Goal: Task Accomplishment & Management: Use online tool/utility

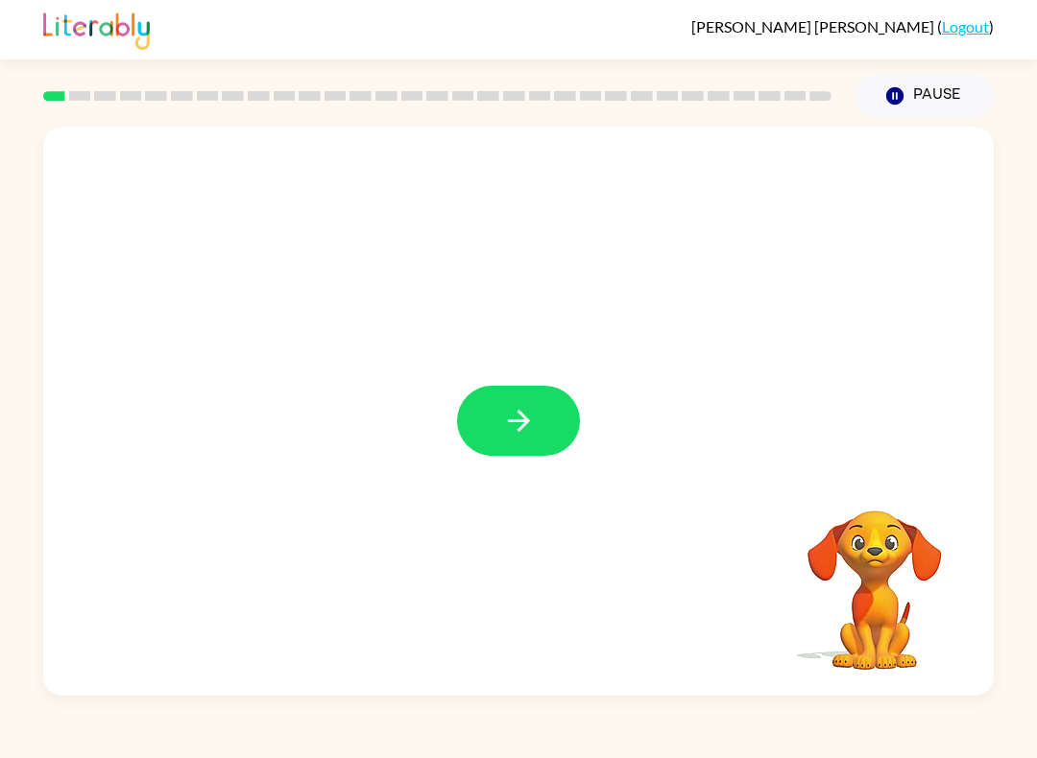
click at [47, 95] on rect at bounding box center [54, 96] width 22 height 10
click at [521, 422] on icon "button" at bounding box center [518, 421] width 22 height 22
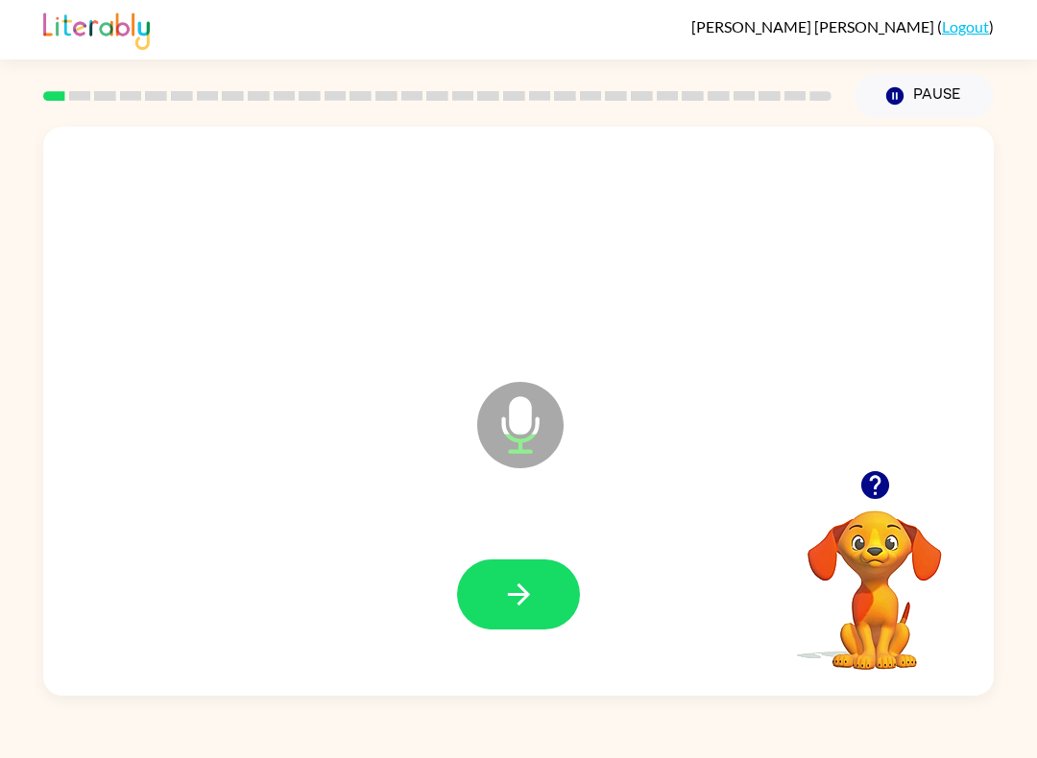
click at [532, 600] on icon "button" at bounding box center [519, 595] width 34 height 34
click at [547, 600] on button "button" at bounding box center [518, 595] width 123 height 70
click at [518, 592] on icon "button" at bounding box center [519, 595] width 34 height 34
click at [509, 573] on button "button" at bounding box center [518, 595] width 123 height 70
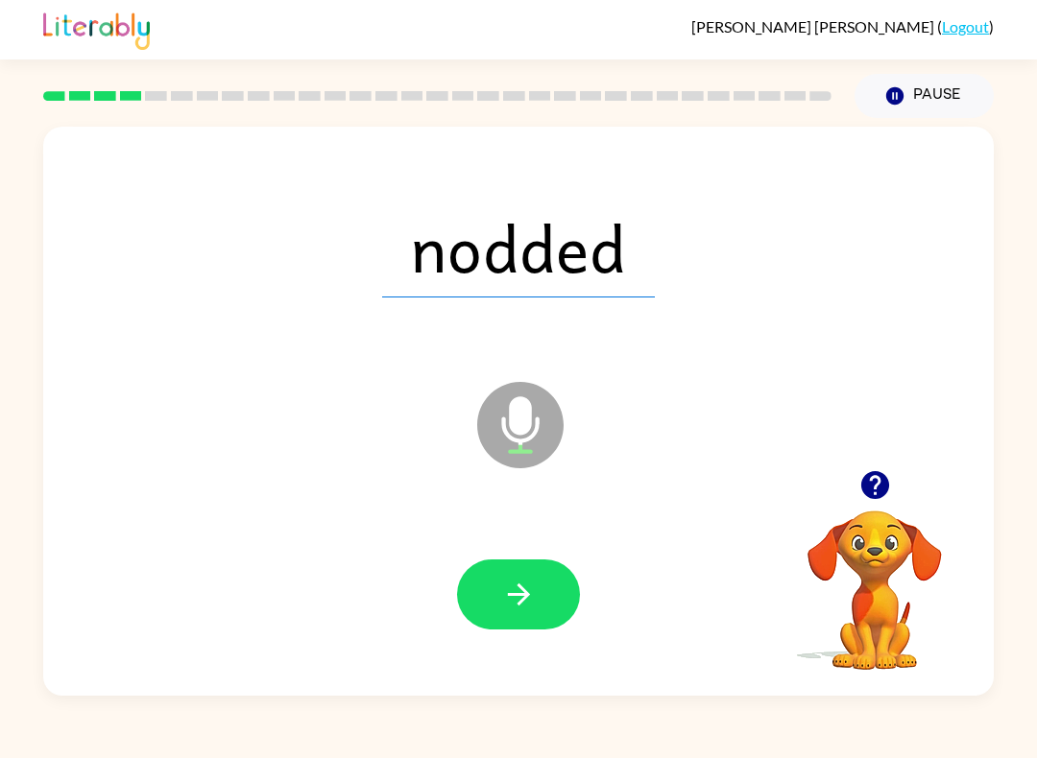
click at [515, 601] on icon "button" at bounding box center [519, 595] width 34 height 34
click at [513, 588] on icon "button" at bounding box center [519, 595] width 34 height 34
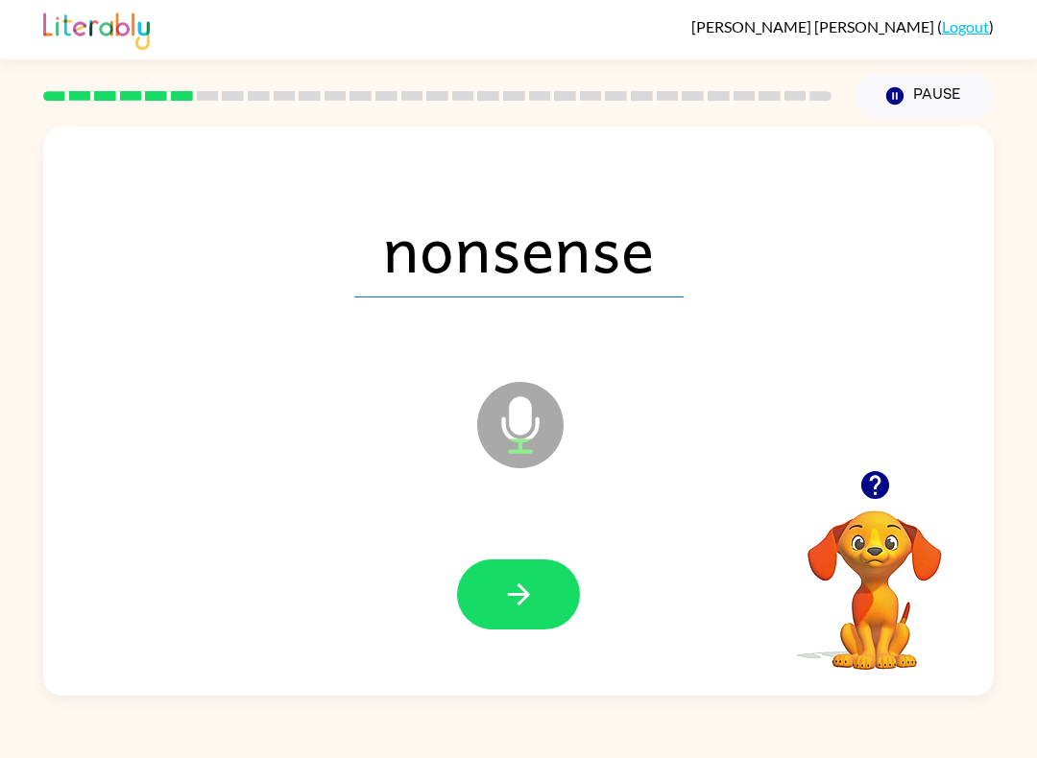
click at [515, 605] on icon "button" at bounding box center [519, 595] width 34 height 34
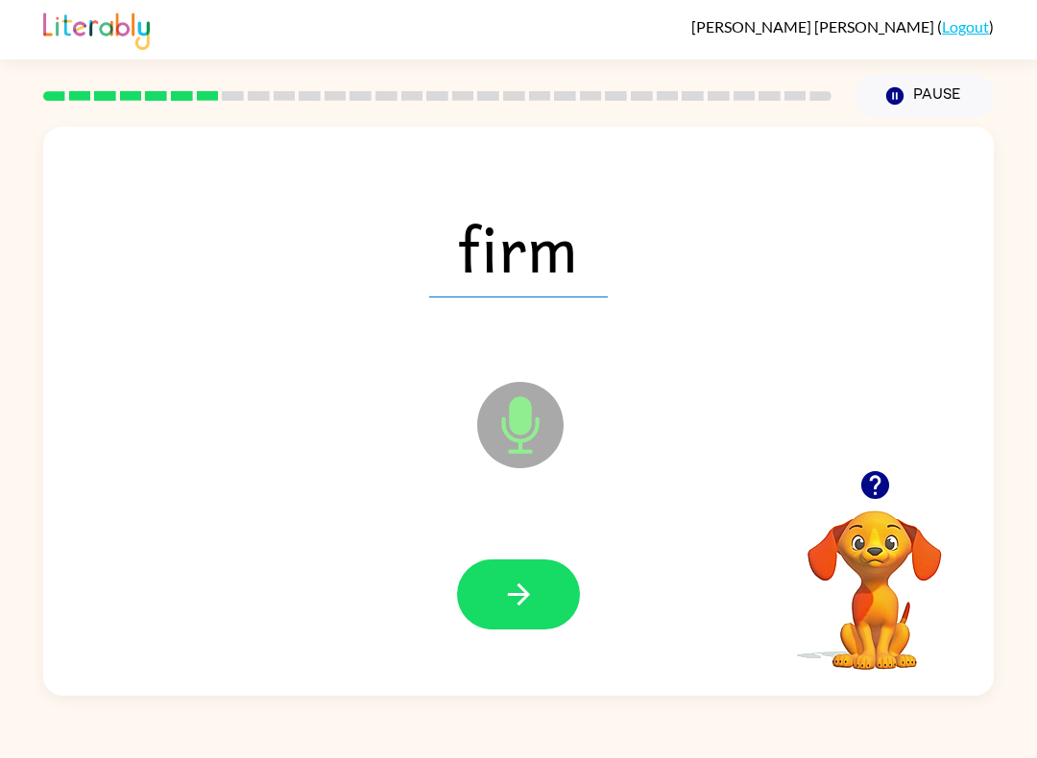
click at [524, 579] on icon "button" at bounding box center [519, 595] width 34 height 34
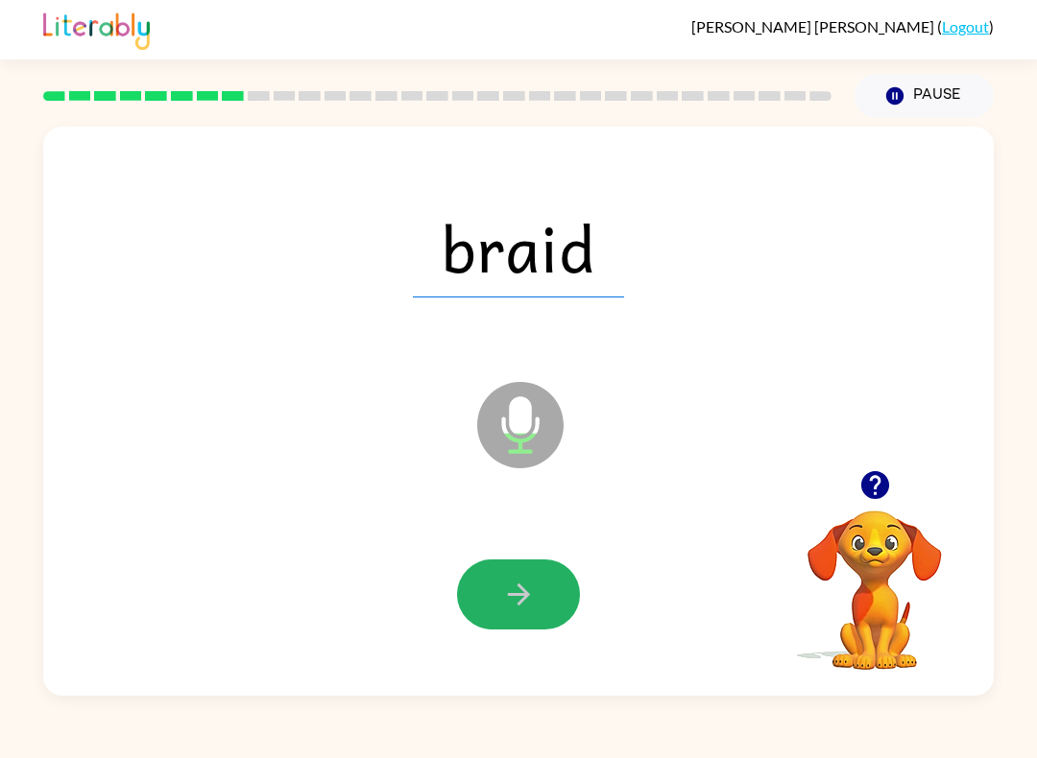
click at [514, 588] on icon "button" at bounding box center [519, 595] width 34 height 34
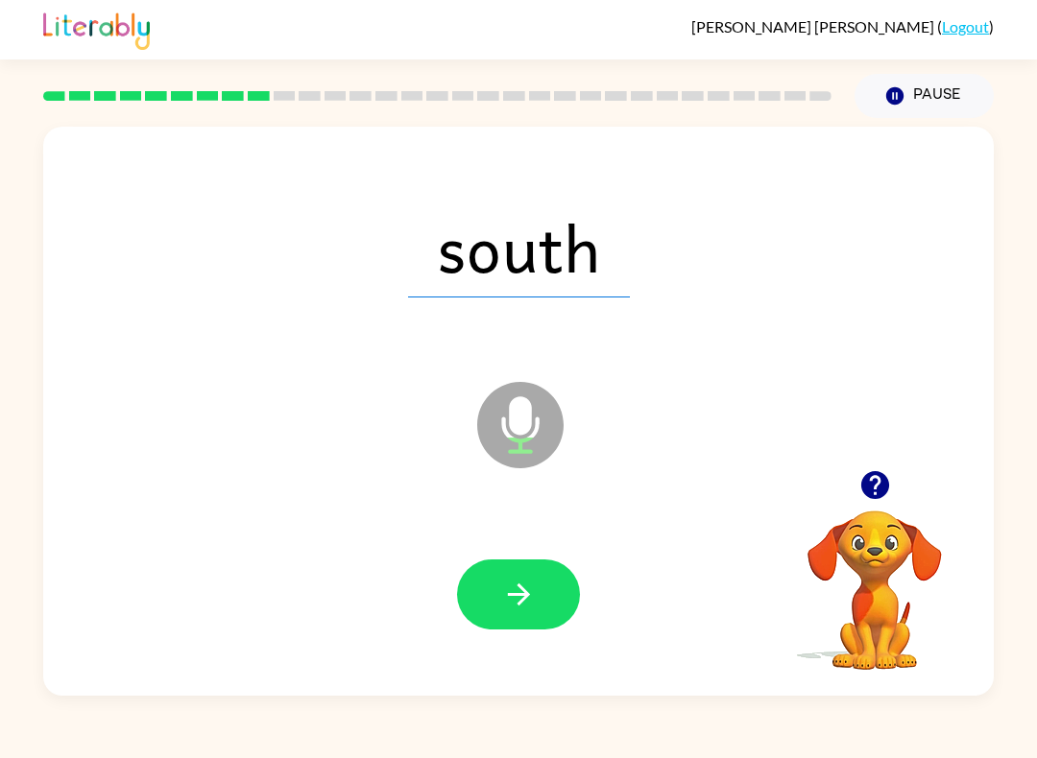
click at [513, 596] on icon "button" at bounding box center [518, 595] width 22 height 22
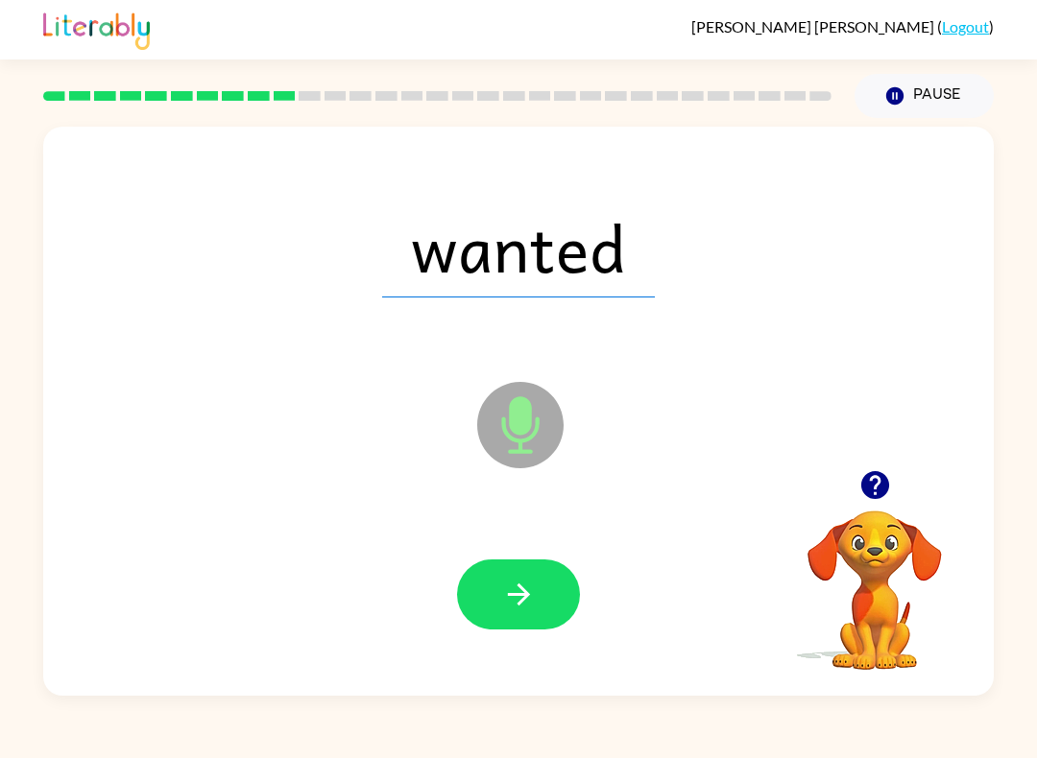
click at [526, 593] on icon "button" at bounding box center [518, 595] width 22 height 22
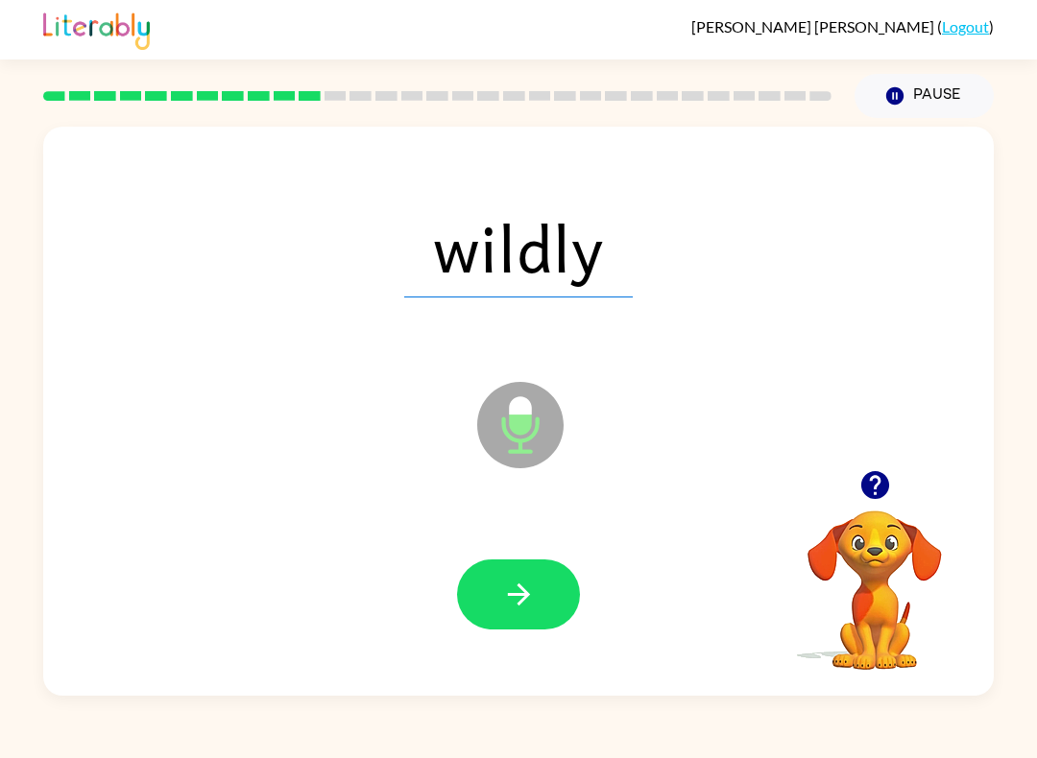
click at [527, 597] on icon "button" at bounding box center [518, 595] width 22 height 22
click at [525, 602] on icon "button" at bounding box center [519, 595] width 34 height 34
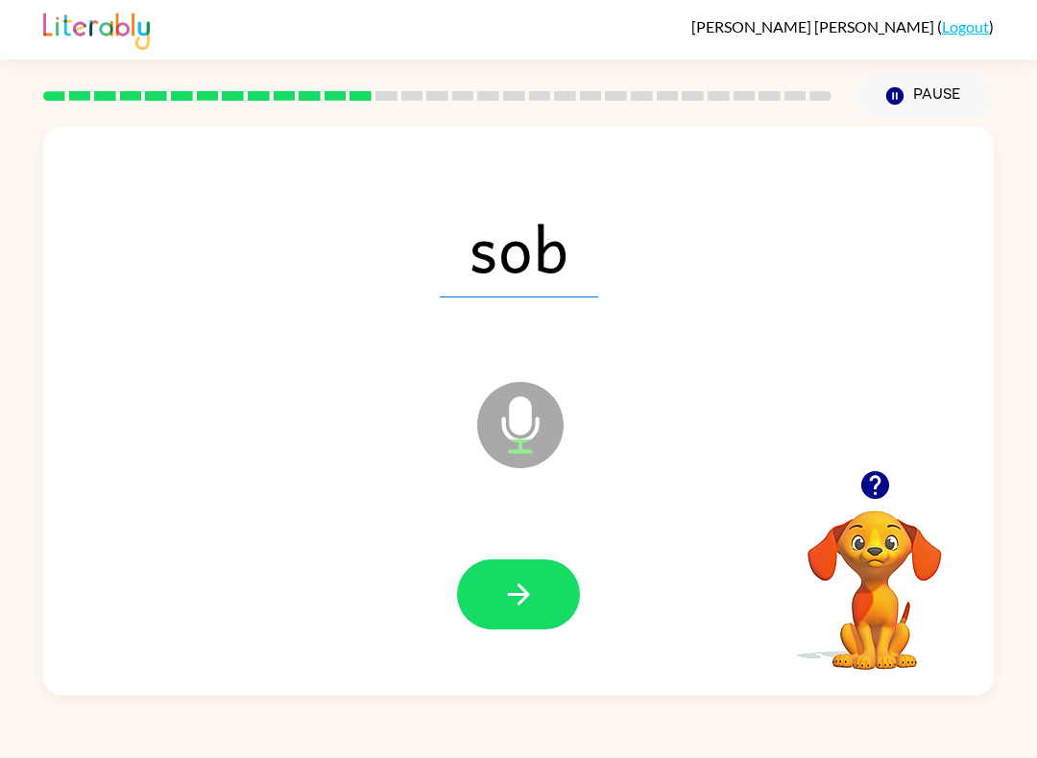
click at [517, 587] on icon "button" at bounding box center [519, 595] width 34 height 34
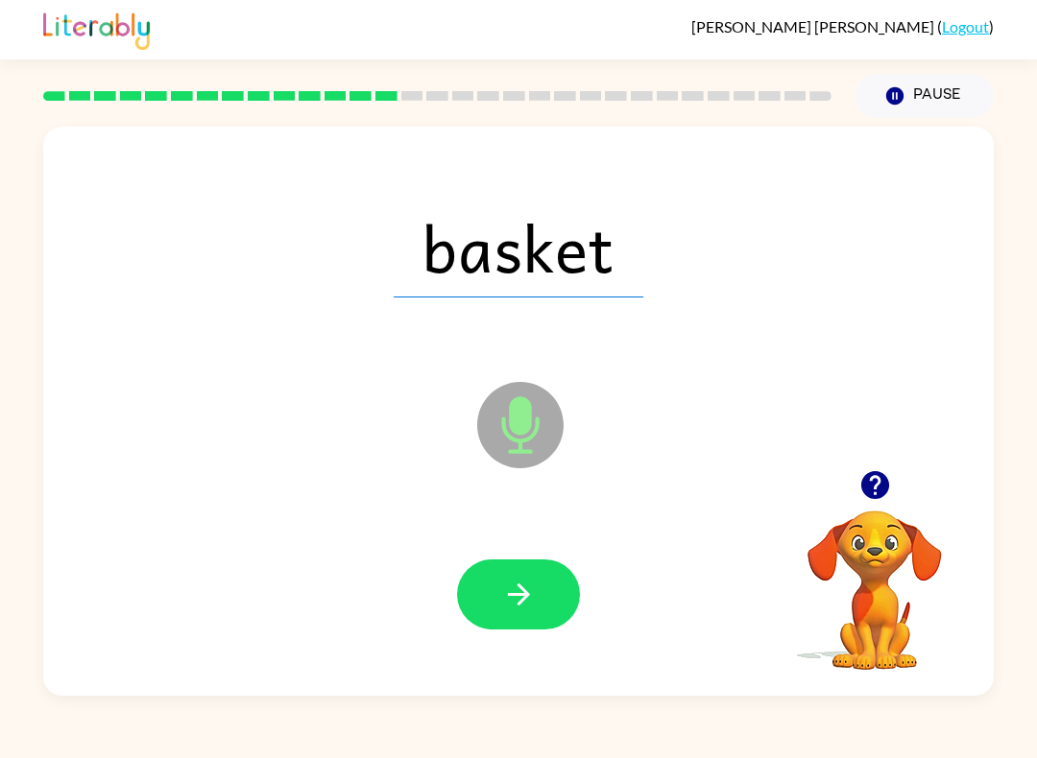
click at [518, 594] on icon "button" at bounding box center [519, 595] width 34 height 34
click at [520, 589] on icon "button" at bounding box center [518, 595] width 22 height 22
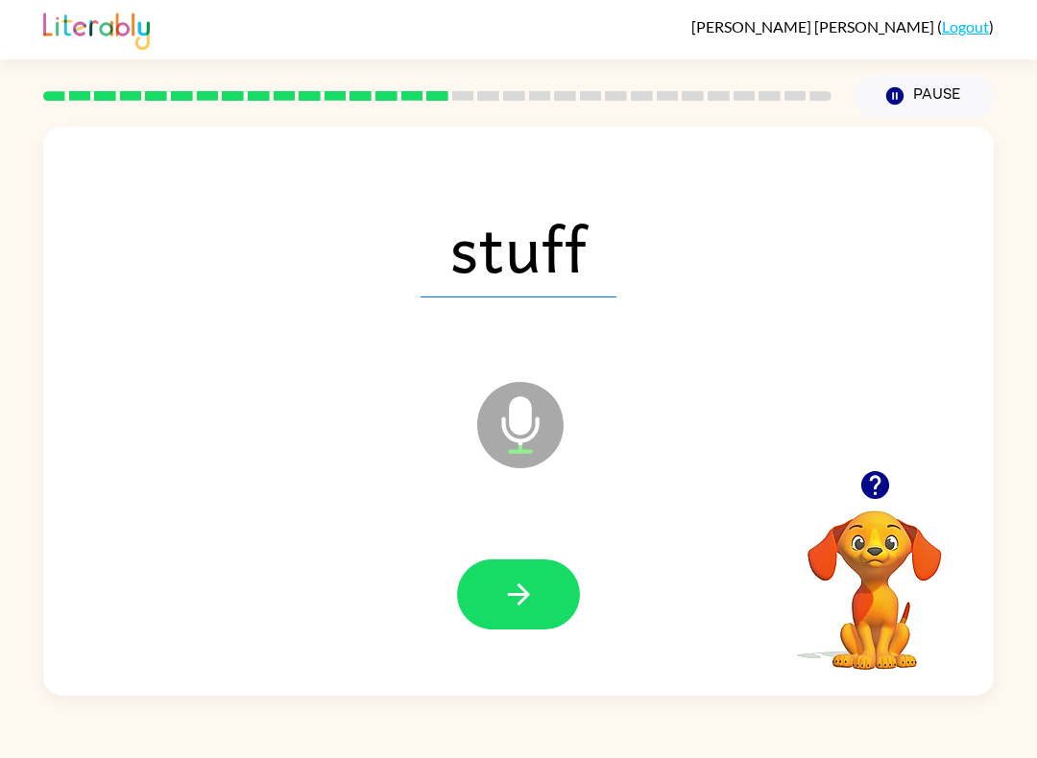
click at [505, 611] on icon "button" at bounding box center [519, 595] width 34 height 34
click at [529, 597] on icon "button" at bounding box center [519, 595] width 34 height 34
click at [540, 595] on button "button" at bounding box center [518, 595] width 123 height 70
click at [526, 607] on icon "button" at bounding box center [519, 595] width 34 height 34
click at [524, 613] on button "button" at bounding box center [518, 595] width 123 height 70
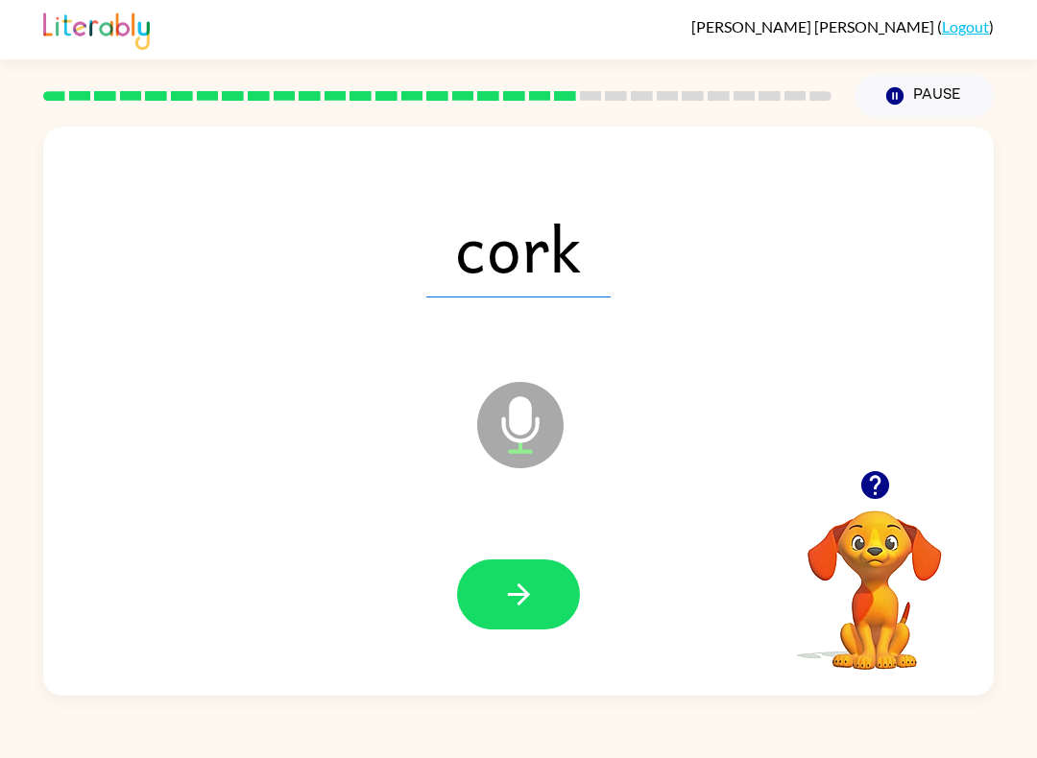
click at [518, 588] on icon "button" at bounding box center [519, 595] width 34 height 34
click at [511, 612] on button "button" at bounding box center [518, 595] width 123 height 70
click at [517, 602] on icon "button" at bounding box center [519, 595] width 34 height 34
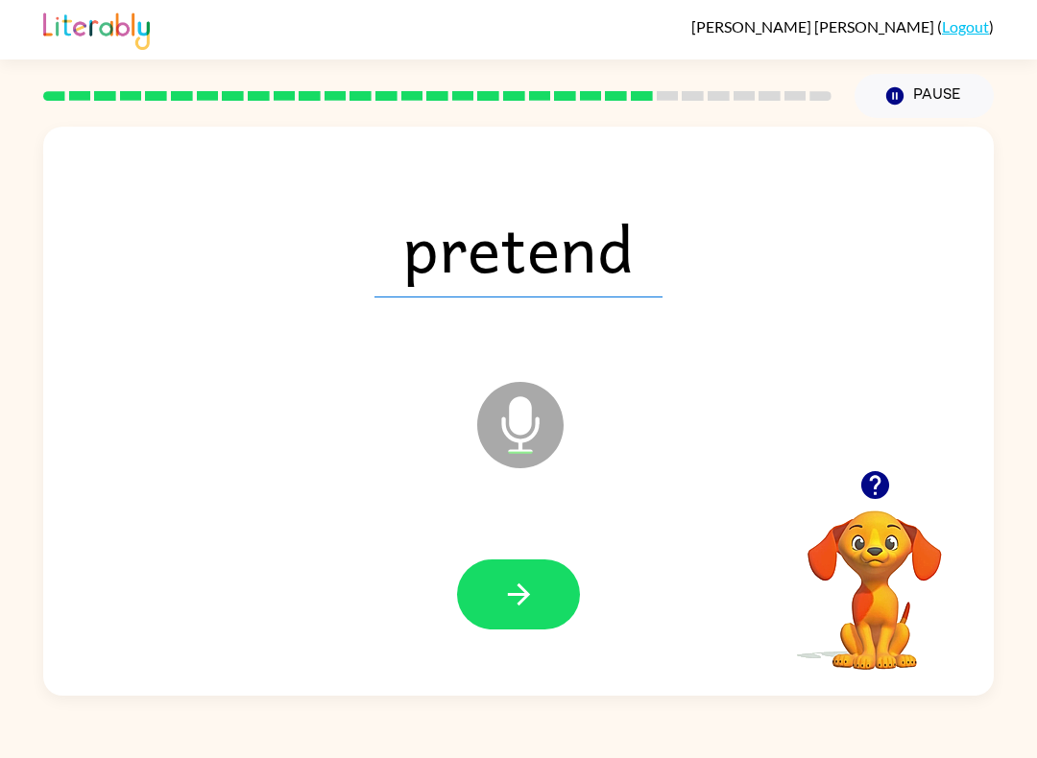
click at [528, 590] on icon "button" at bounding box center [519, 595] width 34 height 34
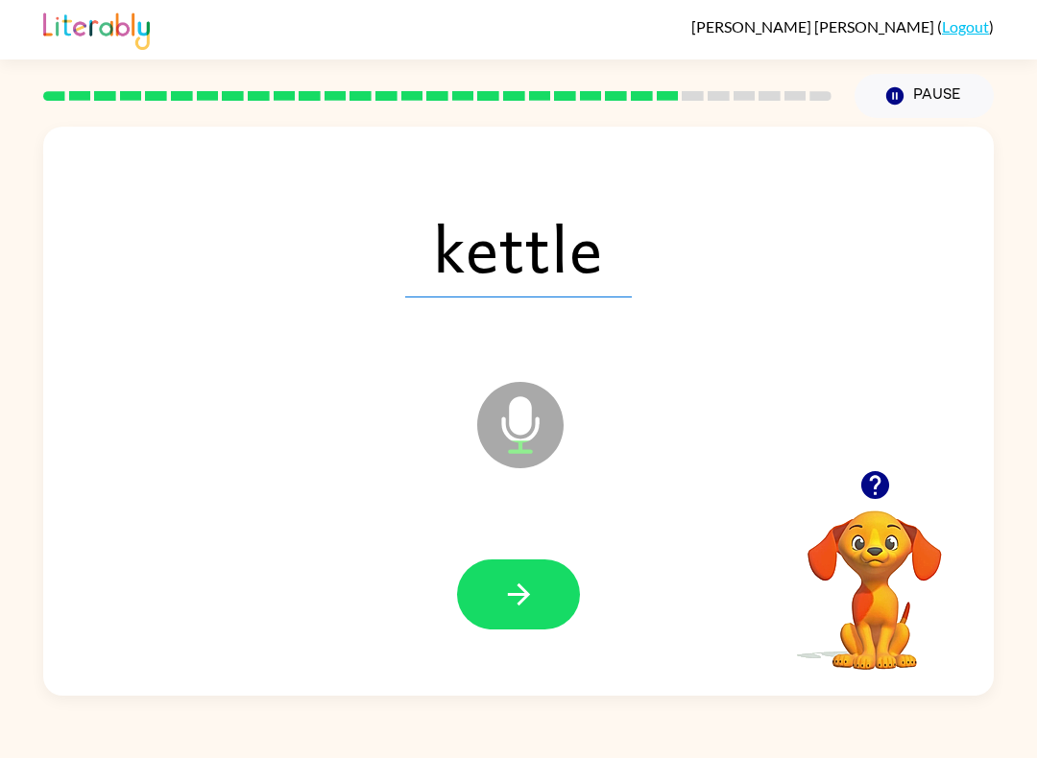
click at [557, 610] on button "button" at bounding box center [518, 595] width 123 height 70
click at [541, 586] on button "button" at bounding box center [518, 595] width 123 height 70
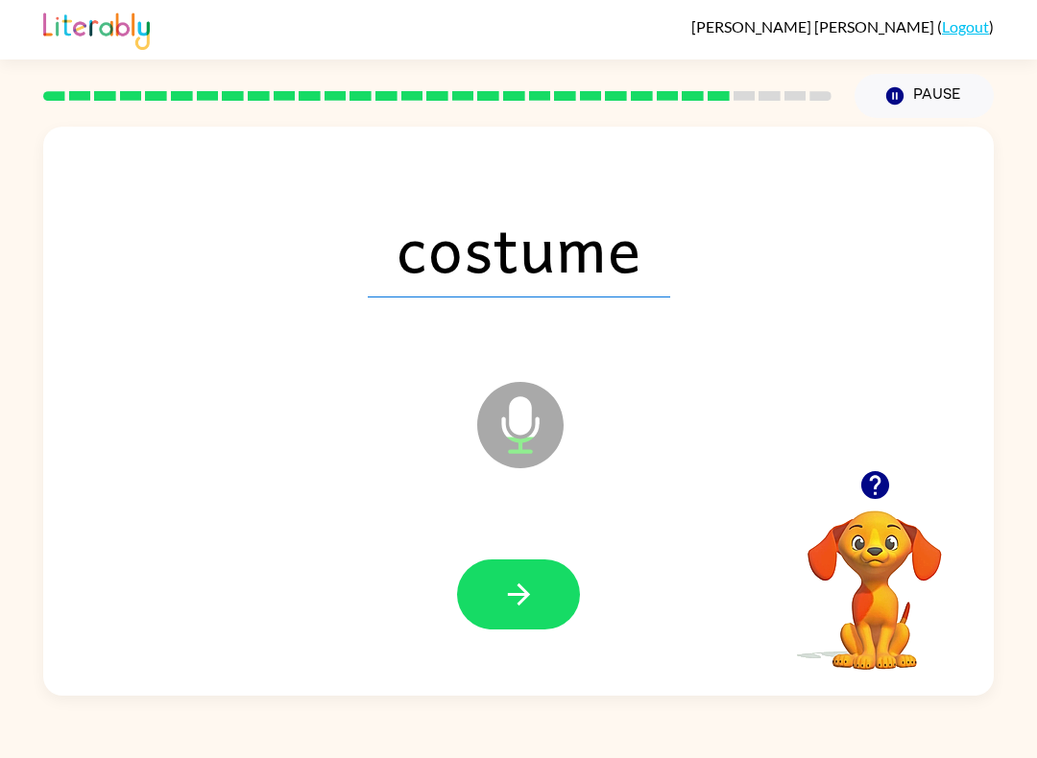
click at [517, 588] on icon "button" at bounding box center [519, 595] width 34 height 34
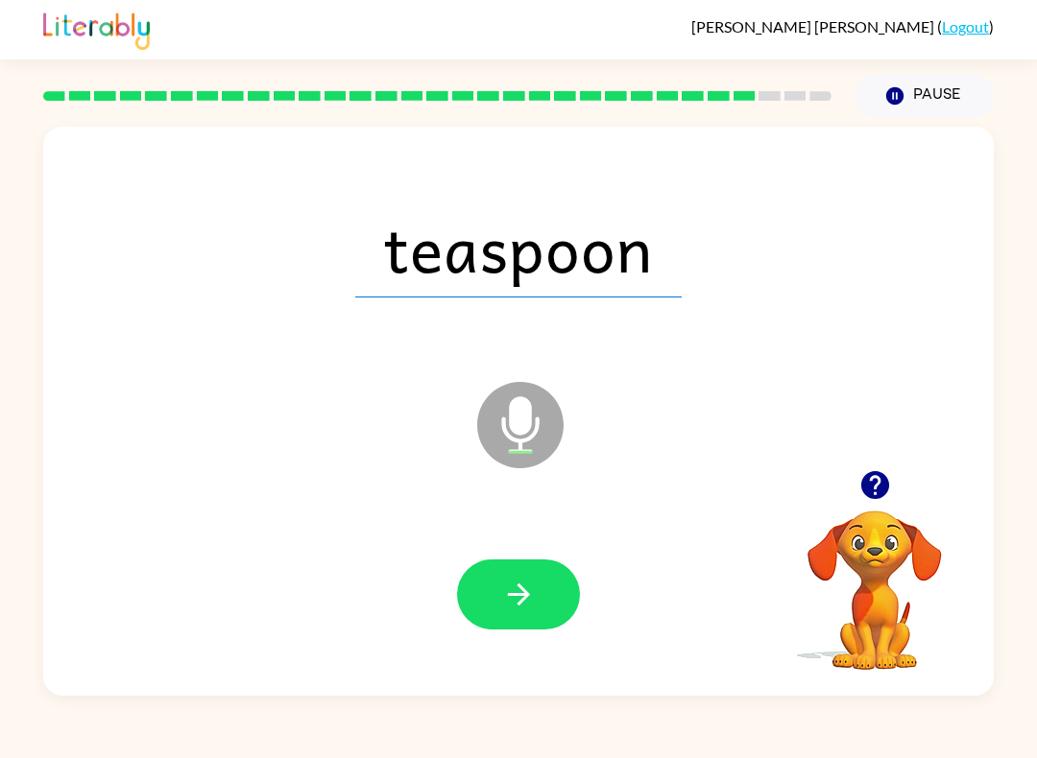
click at [523, 592] on icon "button" at bounding box center [518, 595] width 22 height 22
click at [524, 597] on icon "button" at bounding box center [519, 595] width 34 height 34
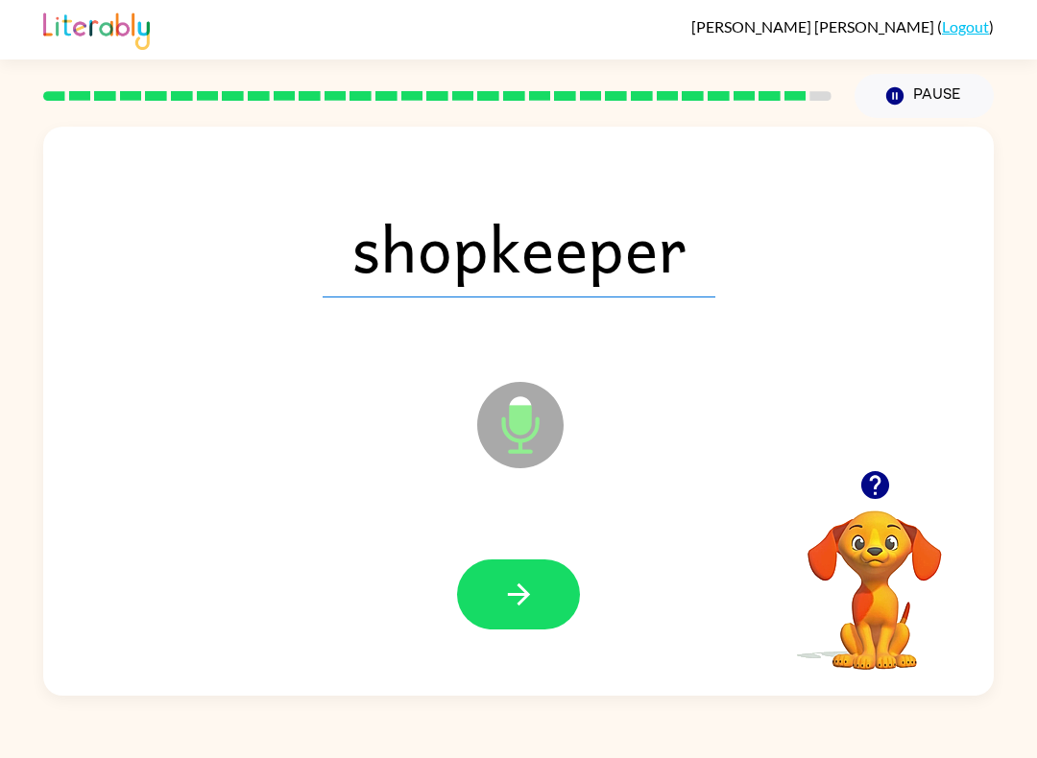
click at [531, 591] on icon "button" at bounding box center [519, 595] width 34 height 34
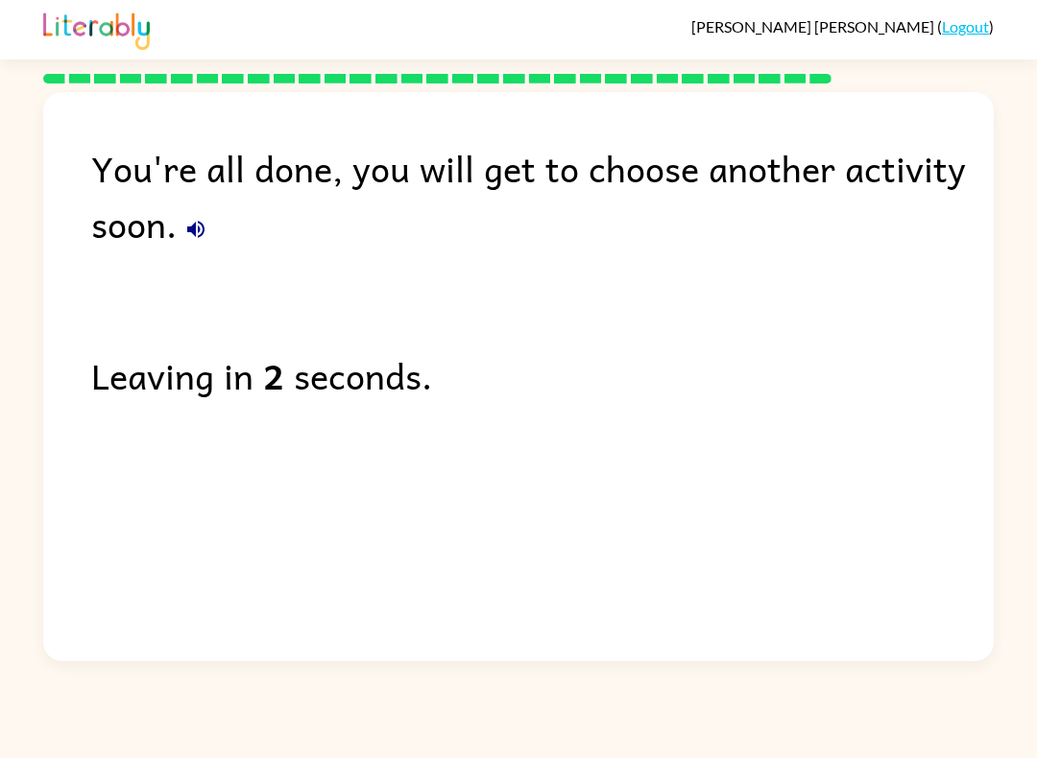
click at [196, 228] on icon "button" at bounding box center [195, 229] width 17 height 17
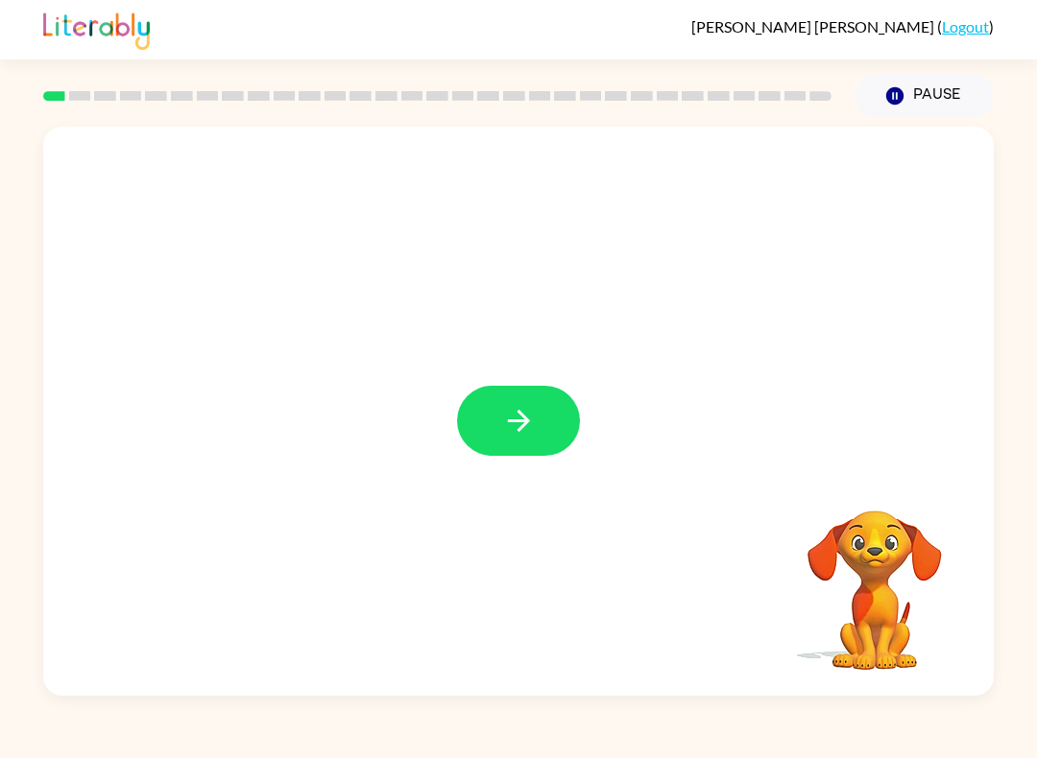
click at [529, 438] on icon "button" at bounding box center [519, 421] width 34 height 34
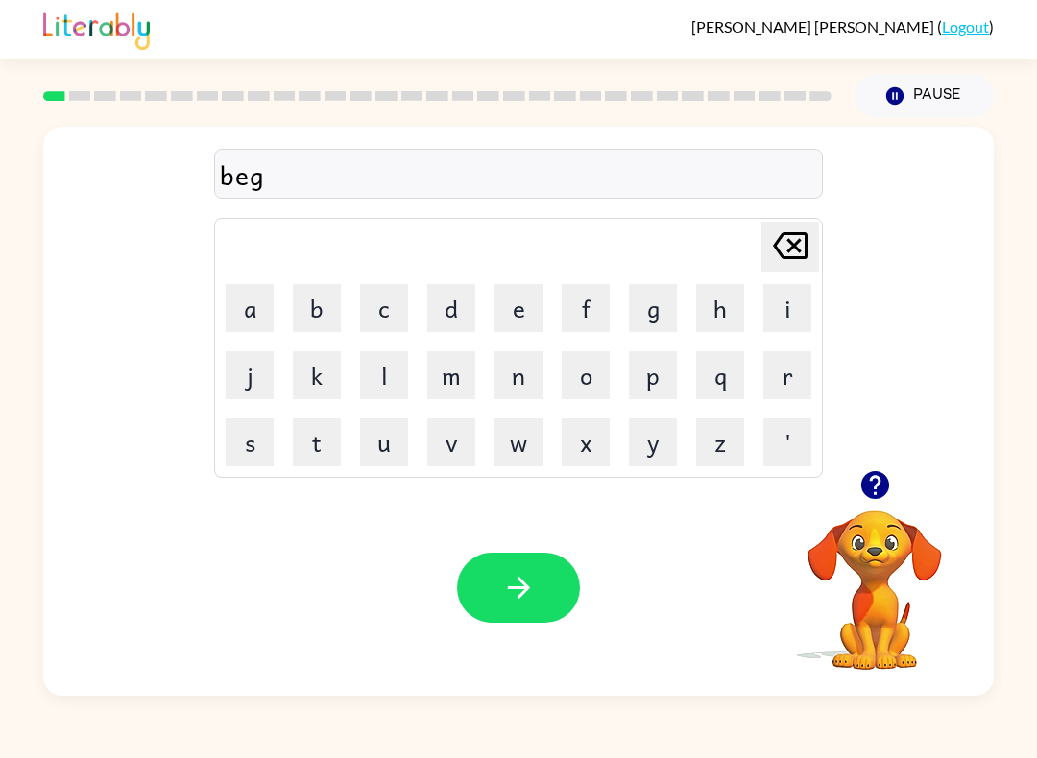
click at [517, 585] on icon "button" at bounding box center [519, 588] width 34 height 34
click at [521, 578] on icon "button" at bounding box center [519, 588] width 34 height 34
click at [523, 596] on icon "button" at bounding box center [519, 588] width 34 height 34
click at [527, 578] on icon "button" at bounding box center [519, 588] width 34 height 34
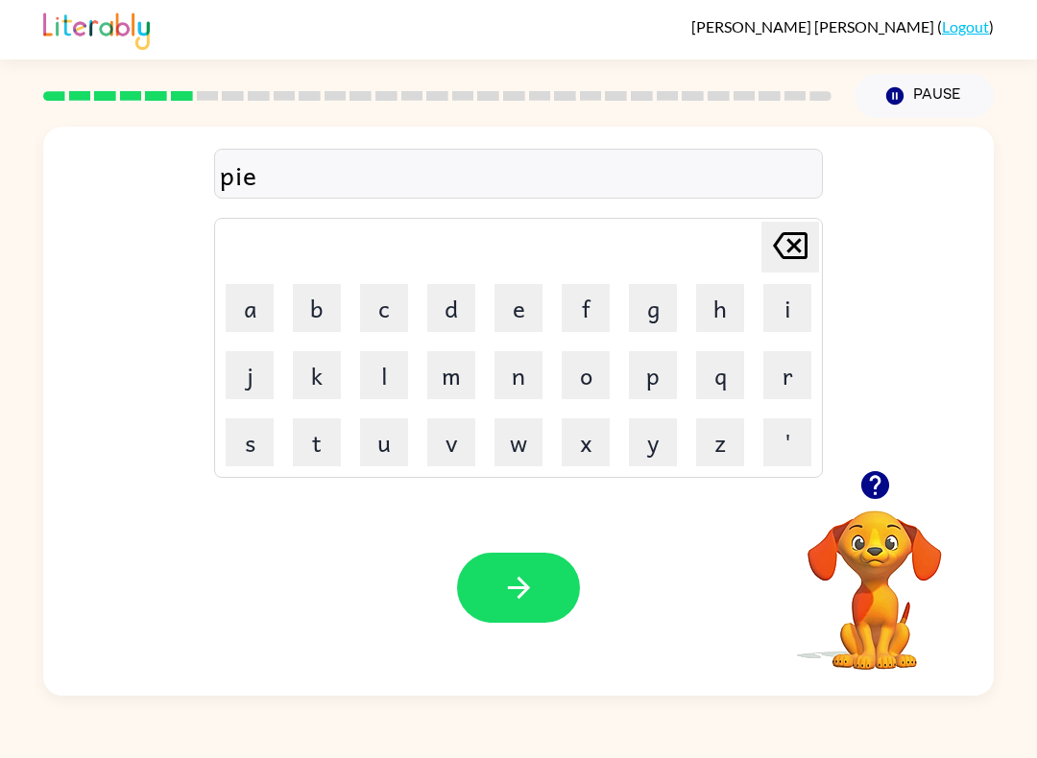
click at [540, 571] on button "button" at bounding box center [518, 588] width 123 height 70
click at [507, 581] on icon "button" at bounding box center [519, 588] width 34 height 34
click at [524, 592] on icon "button" at bounding box center [518, 588] width 22 height 22
click at [527, 592] on icon "button" at bounding box center [519, 588] width 34 height 34
click at [527, 576] on icon "button" at bounding box center [519, 588] width 34 height 34
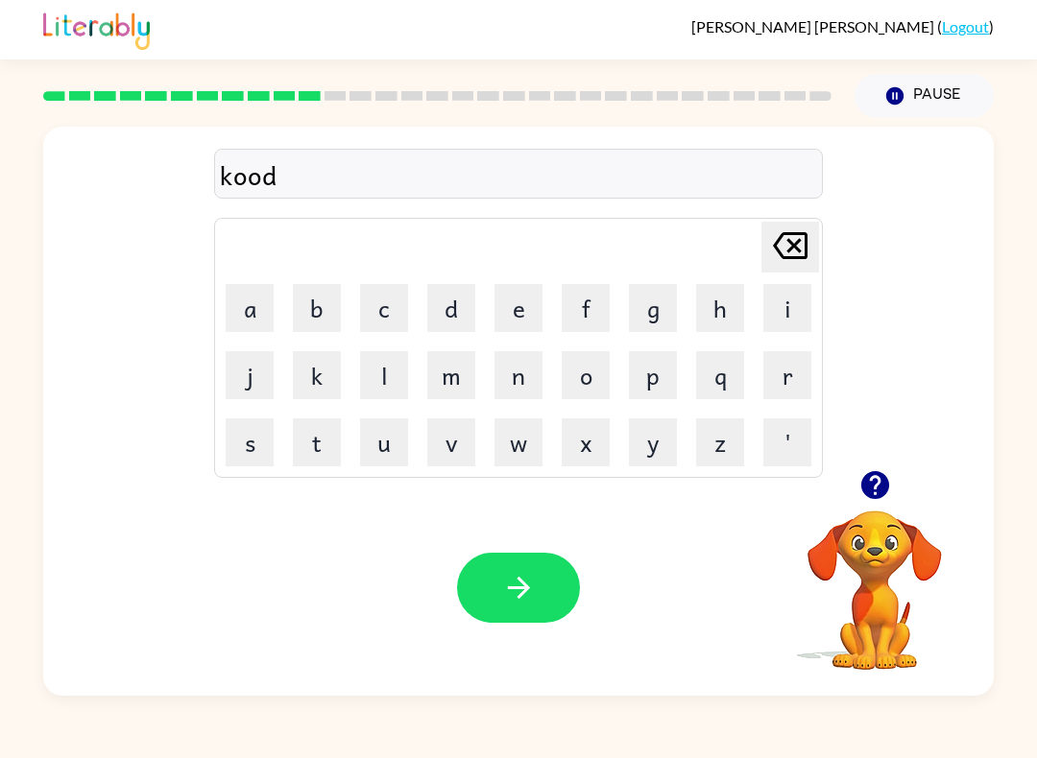
click at [522, 586] on icon "button" at bounding box center [519, 588] width 34 height 34
click at [509, 595] on icon "button" at bounding box center [519, 588] width 34 height 34
click at [524, 607] on button "button" at bounding box center [518, 588] width 123 height 70
click at [494, 587] on button "button" at bounding box center [518, 588] width 123 height 70
click at [514, 604] on icon "button" at bounding box center [519, 588] width 34 height 34
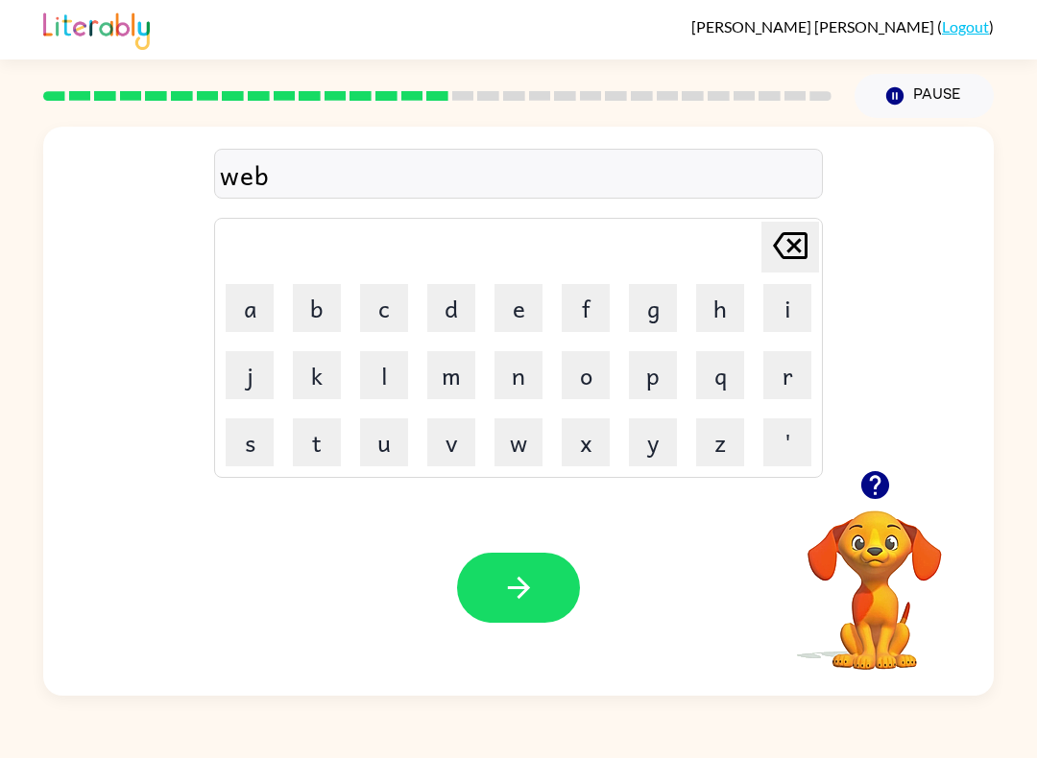
click at [514, 592] on icon "button" at bounding box center [519, 588] width 34 height 34
click at [515, 573] on icon "button" at bounding box center [519, 588] width 34 height 34
click at [506, 582] on icon "button" at bounding box center [519, 588] width 34 height 34
click at [529, 588] on icon "button" at bounding box center [518, 588] width 22 height 22
click at [535, 600] on icon "button" at bounding box center [519, 588] width 34 height 34
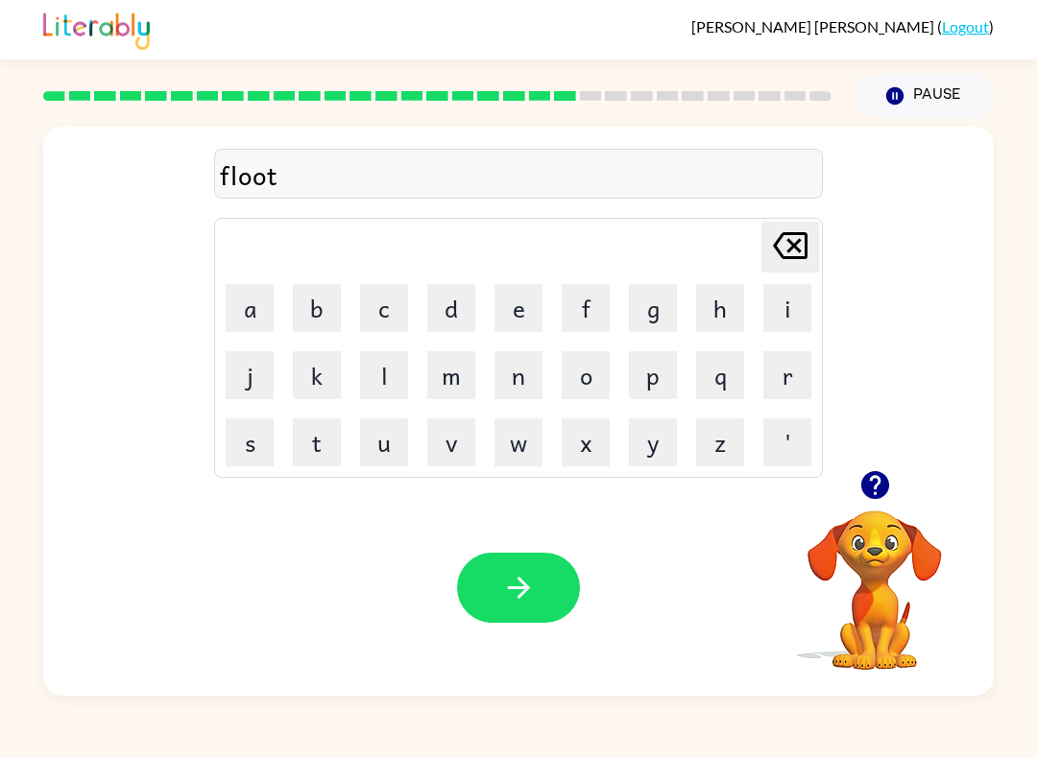
click at [521, 571] on button "button" at bounding box center [518, 588] width 123 height 70
click at [520, 588] on icon "button" at bounding box center [518, 588] width 22 height 22
click at [527, 595] on icon "button" at bounding box center [519, 588] width 34 height 34
click at [504, 581] on icon "button" at bounding box center [519, 588] width 34 height 34
click at [467, 607] on button "button" at bounding box center [518, 588] width 123 height 70
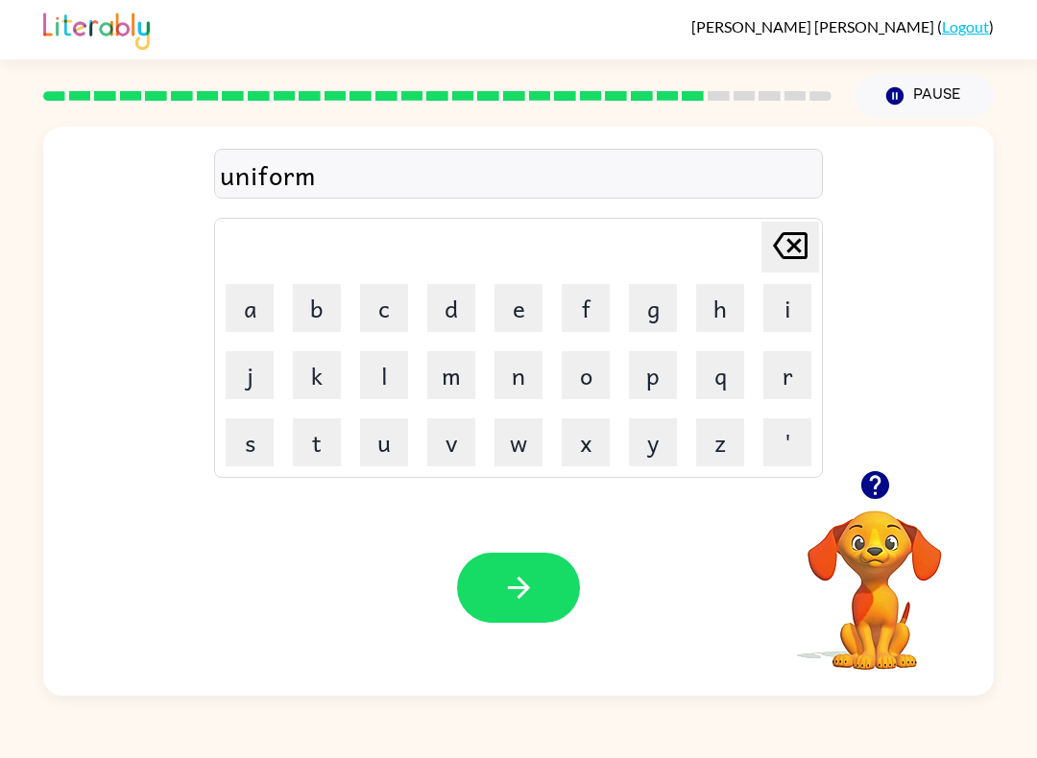
click at [536, 575] on button "button" at bounding box center [518, 588] width 123 height 70
click at [525, 576] on icon "button" at bounding box center [519, 588] width 34 height 34
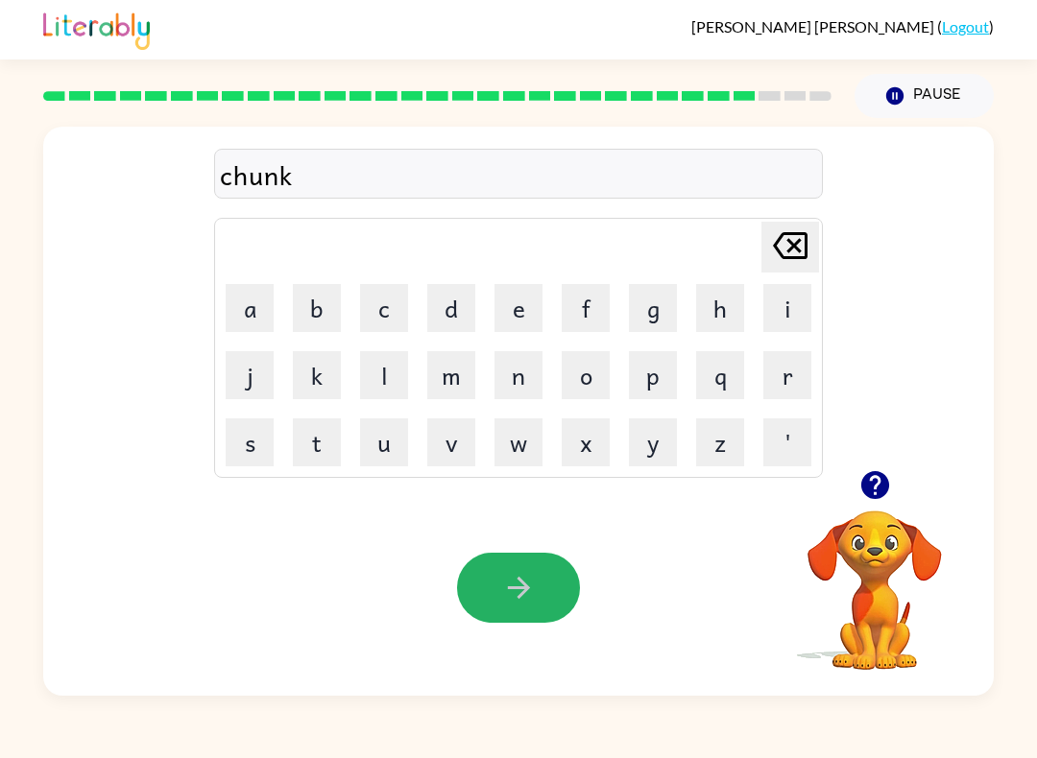
click at [530, 587] on icon "button" at bounding box center [519, 588] width 34 height 34
click at [522, 587] on icon "button" at bounding box center [519, 588] width 34 height 34
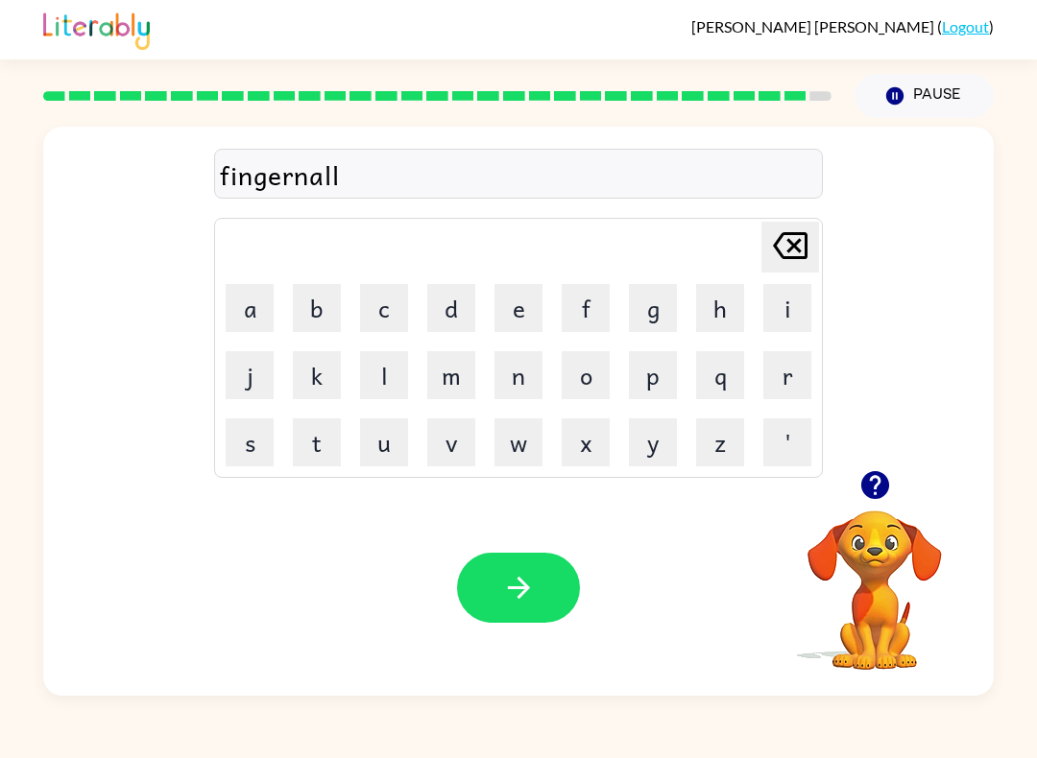
click at [534, 578] on icon "button" at bounding box center [519, 588] width 34 height 34
